Goal: Information Seeking & Learning: Get advice/opinions

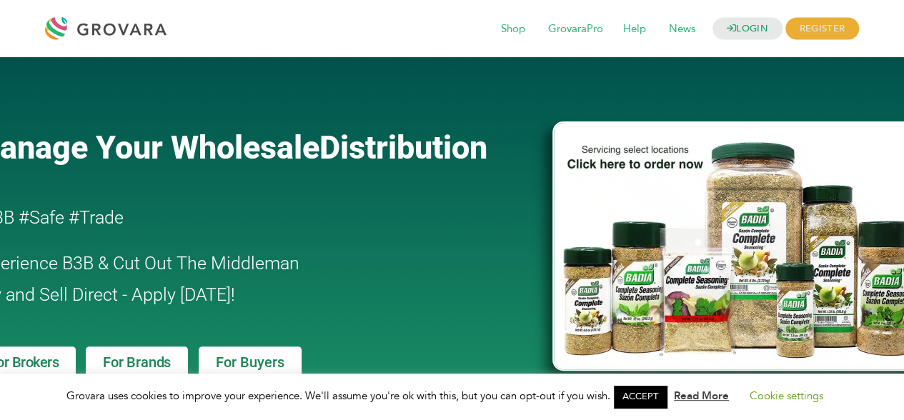
click at [658, 403] on link "ACCEPT" at bounding box center [640, 397] width 53 height 22
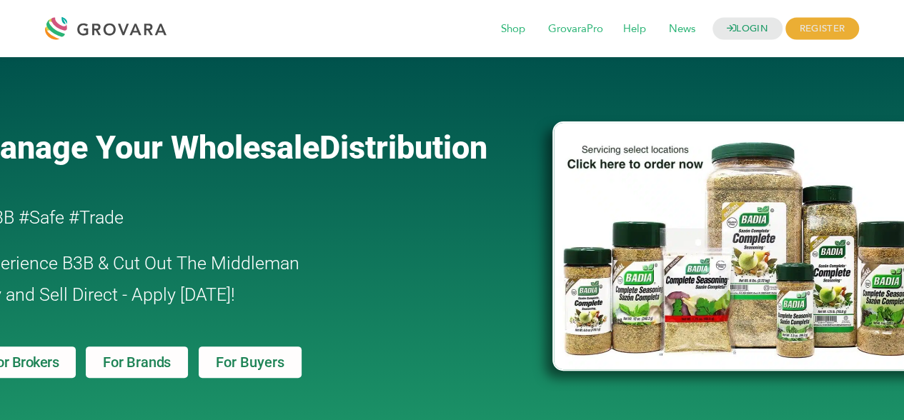
drag, startPoint x: 876, startPoint y: 0, endPoint x: 366, endPoint y: 339, distance: 612.6
click at [366, 339] on div "Manage Your Wholesale Distribution #B3B #Safe #Trade Experience B3B & Cut Out T…" at bounding box center [255, 340] width 580 height 553
drag, startPoint x: 418, startPoint y: 300, endPoint x: 362, endPoint y: 300, distance: 56.5
click at [362, 300] on h2 "Experience B3B & Cut Out The Middleman Buy and Sell Direct - Apply Today!" at bounding box center [221, 279] width 499 height 63
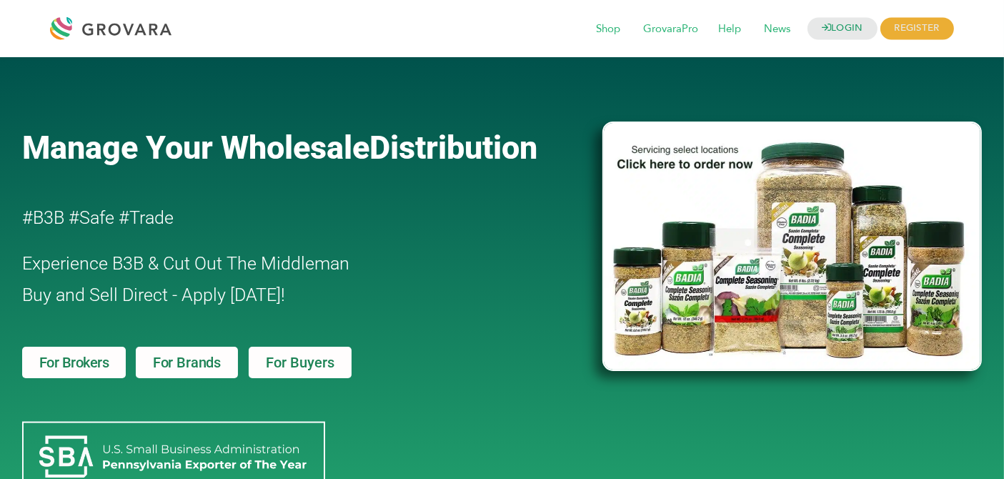
drag, startPoint x: 901, startPoint y: 1, endPoint x: 473, endPoint y: 325, distance: 536.8
click at [473, 325] on div "Manage Your Wholesale Distribution #B3B #Safe #Trade Experience B3B & Cut Out T…" at bounding box center [305, 340] width 580 height 553
click at [727, 31] on span "Help" at bounding box center [729, 29] width 43 height 27
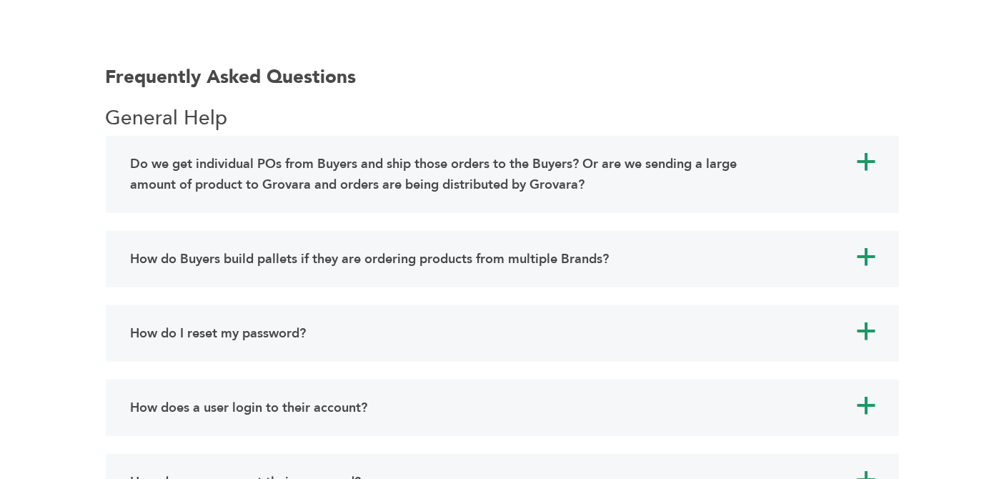
scroll to position [1032, 0]
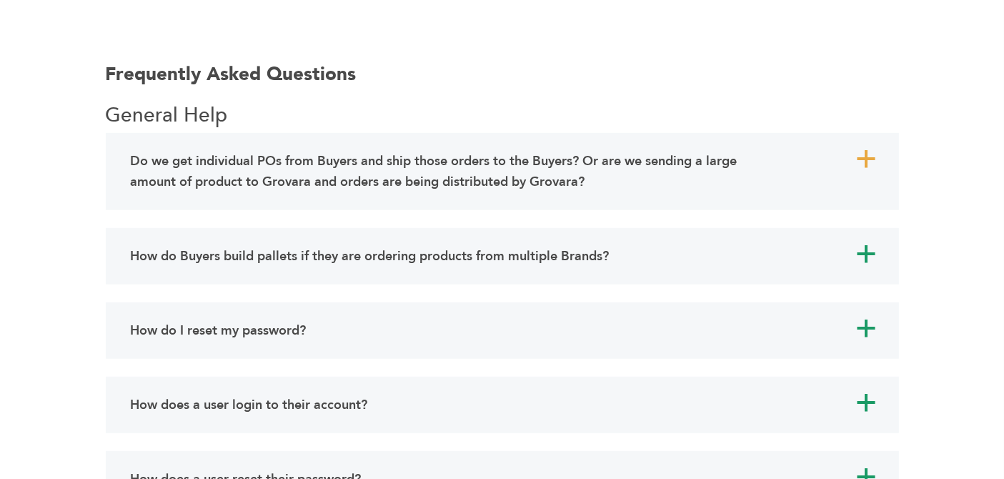
click at [530, 175] on h4 "Do we get individual POs from Buyers and ship those orders to the Buyers? Or ar…" at bounding box center [446, 171] width 631 height 41
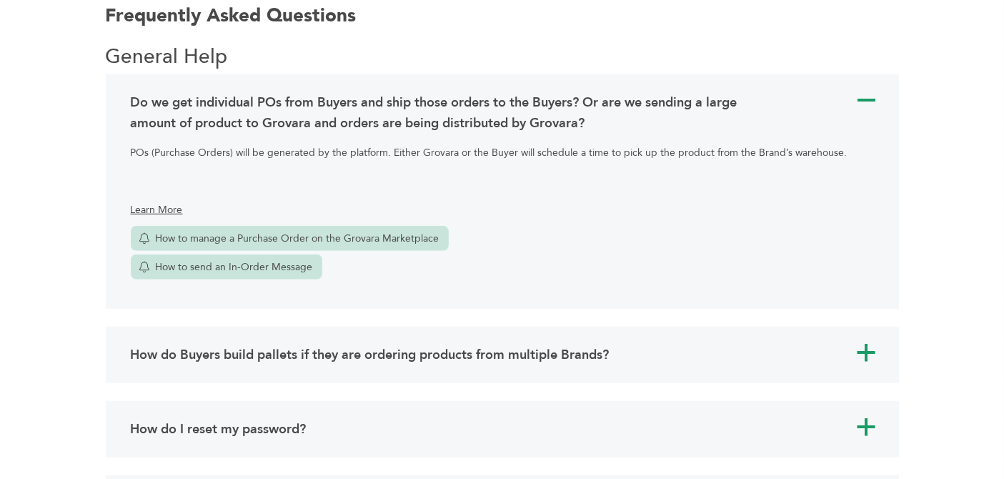
scroll to position [1191, 0]
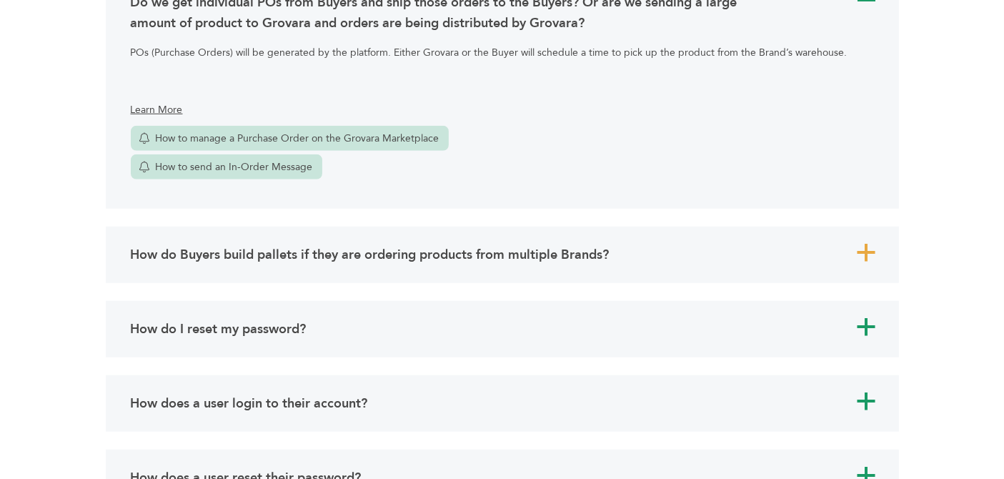
click at [552, 257] on h4 "How do Buyers build pallets if they are ordering products from multiple Brands?" at bounding box center [370, 254] width 479 height 21
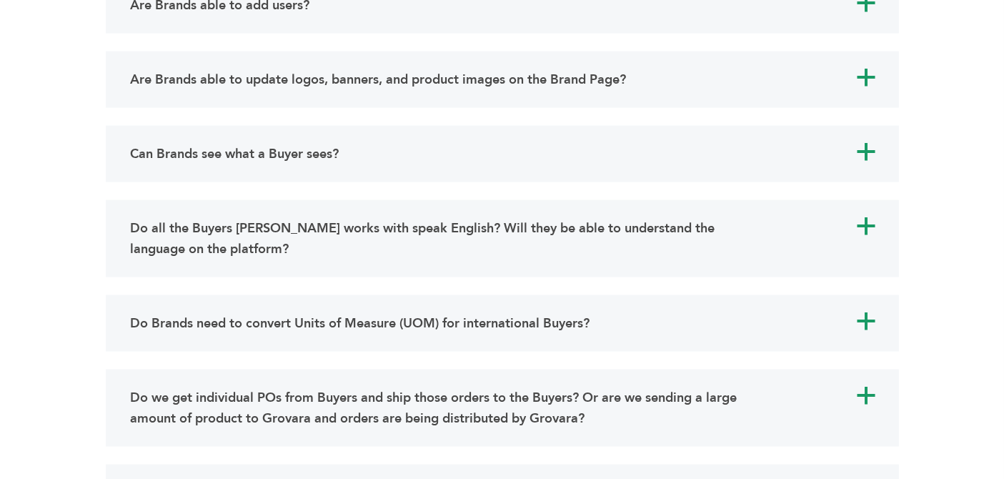
scroll to position [2145, 0]
